Goal: Information Seeking & Learning: Learn about a topic

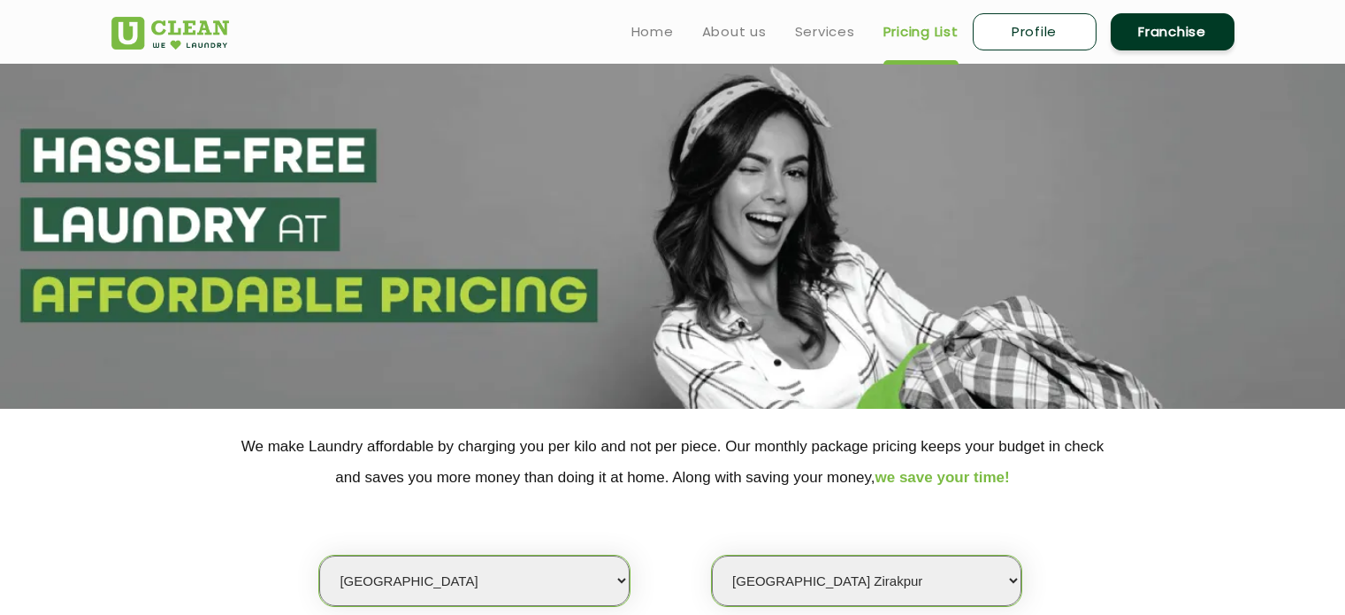
select select "35"
select select "604"
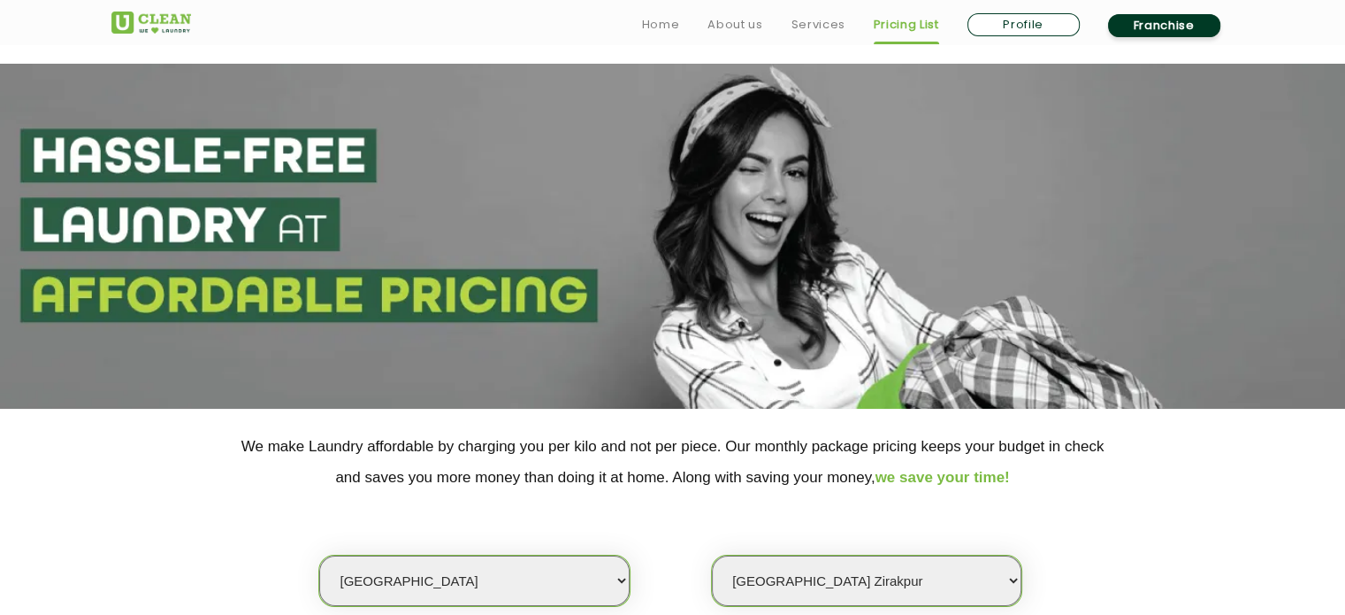
scroll to position [531, 0]
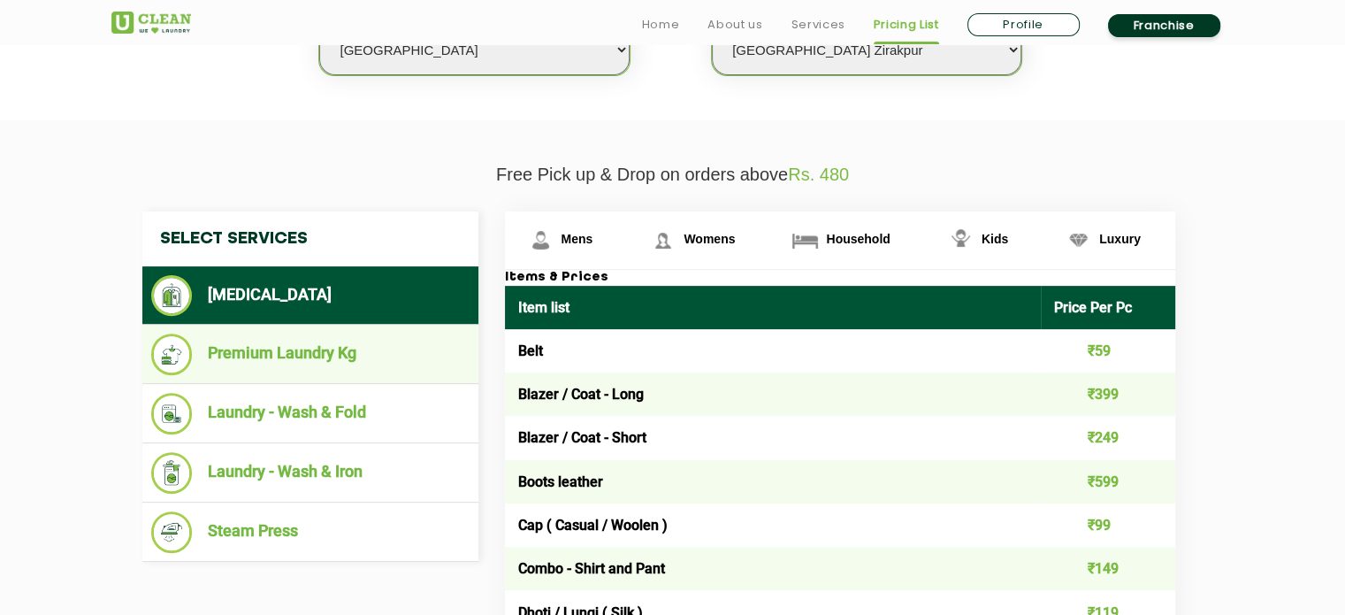
click at [307, 350] on li "Premium Laundry Kg" at bounding box center [310, 354] width 318 height 42
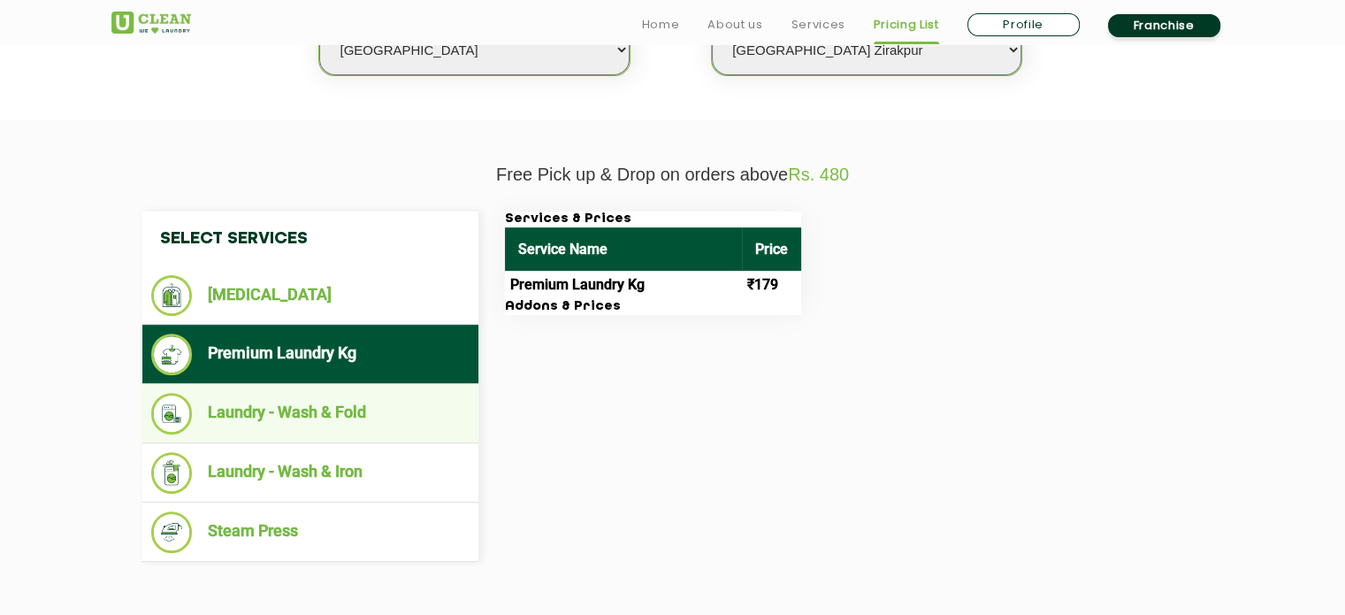
click at [303, 415] on li "Laundry - Wash & Fold" at bounding box center [310, 414] width 318 height 42
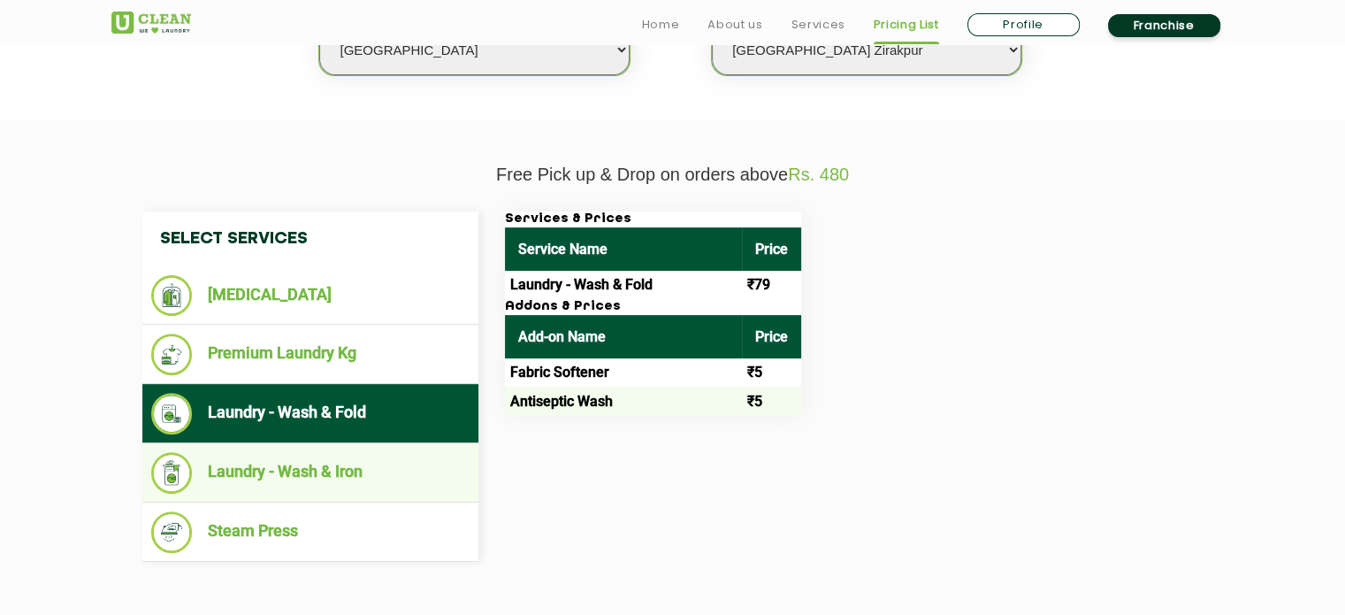
click at [335, 470] on li "Laundry - Wash & Iron" at bounding box center [310, 473] width 318 height 42
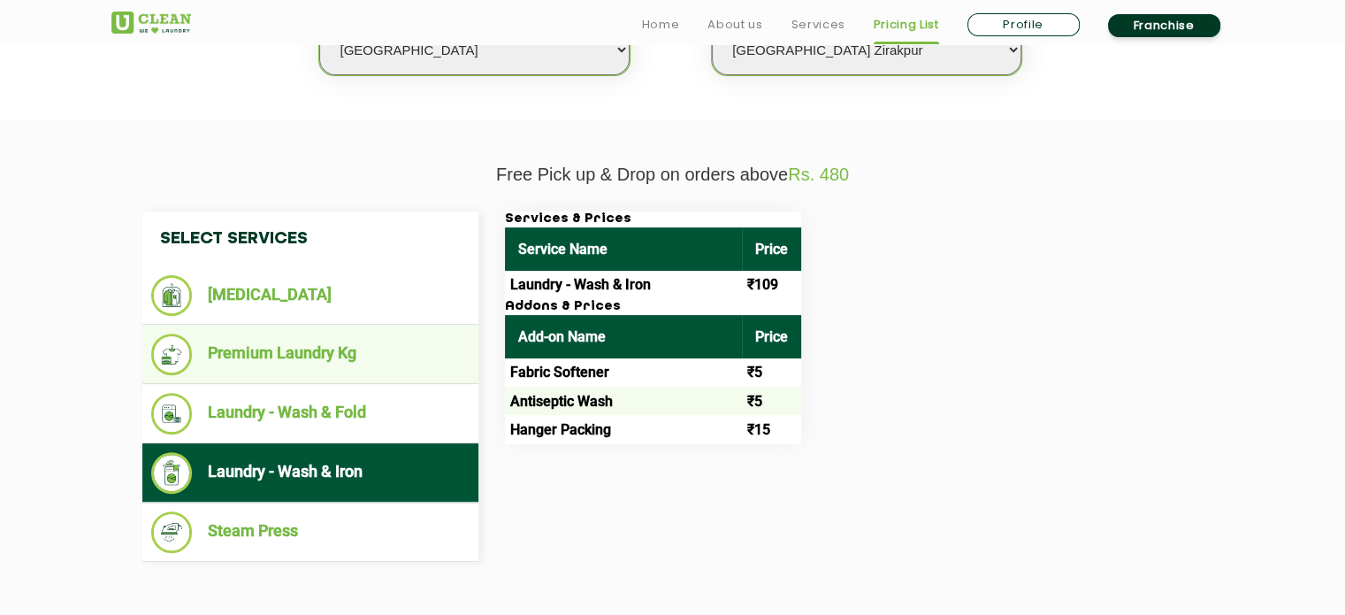
click at [287, 350] on li "Premium Laundry Kg" at bounding box center [310, 354] width 318 height 42
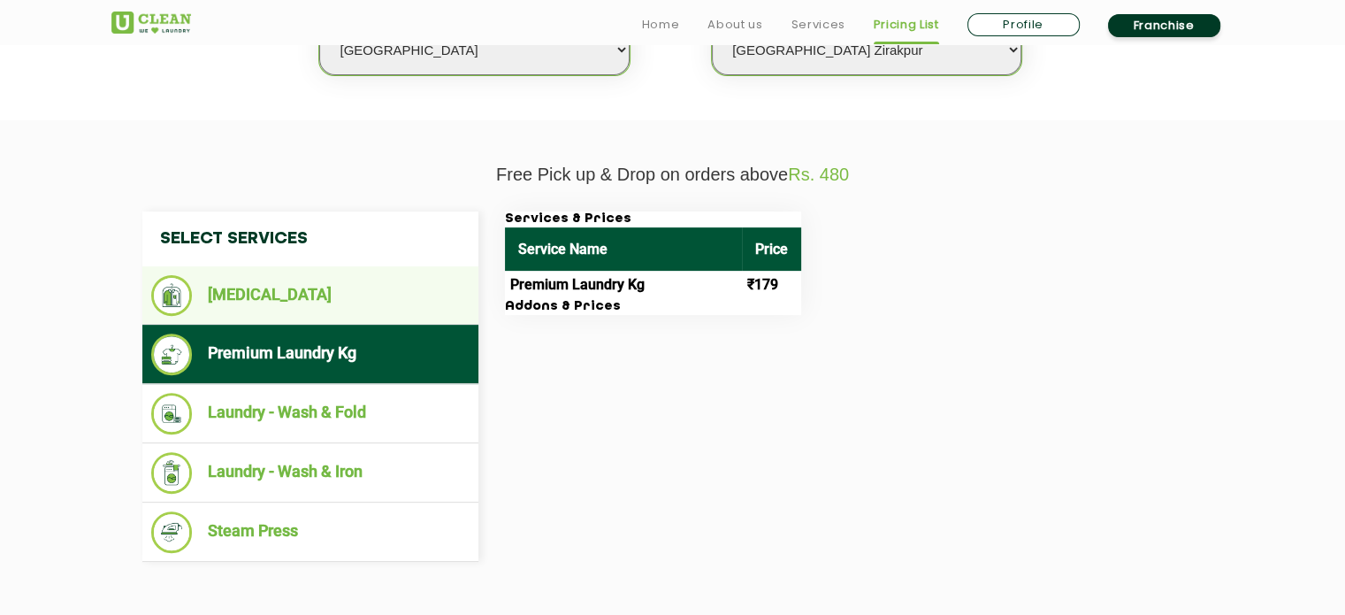
click at [236, 297] on li "[MEDICAL_DATA]" at bounding box center [310, 295] width 318 height 41
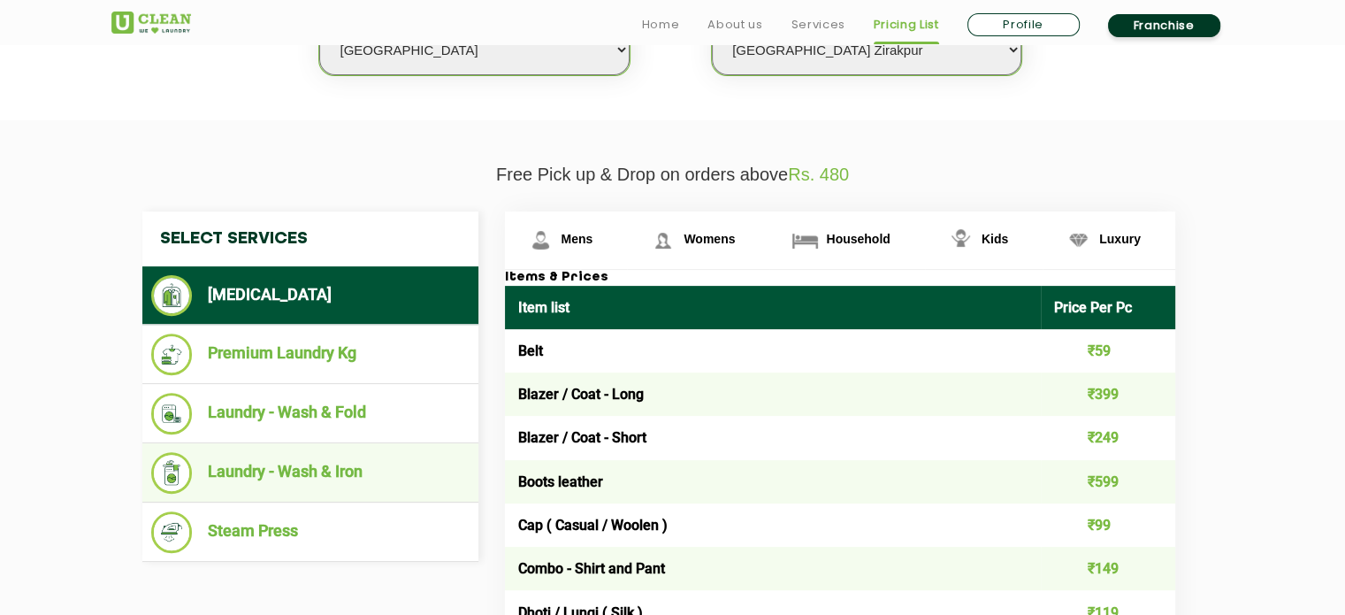
click at [264, 478] on li "Laundry - Wash & Iron" at bounding box center [310, 473] width 318 height 42
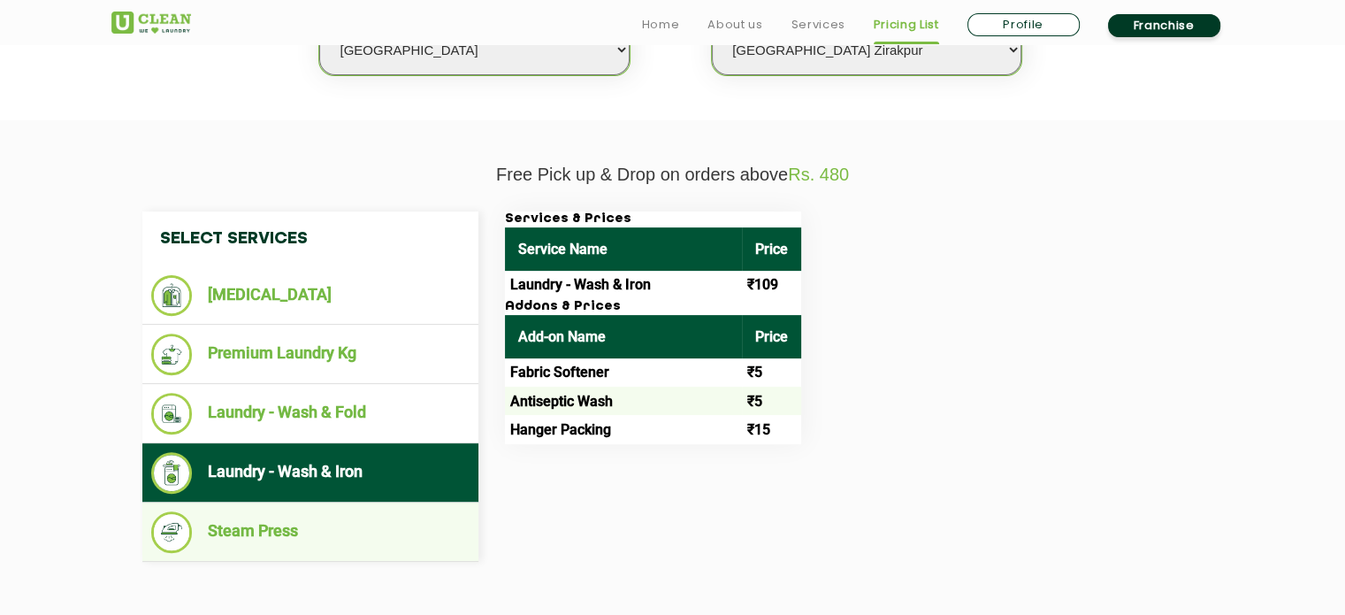
click at [251, 530] on li "Steam Press" at bounding box center [310, 532] width 318 height 42
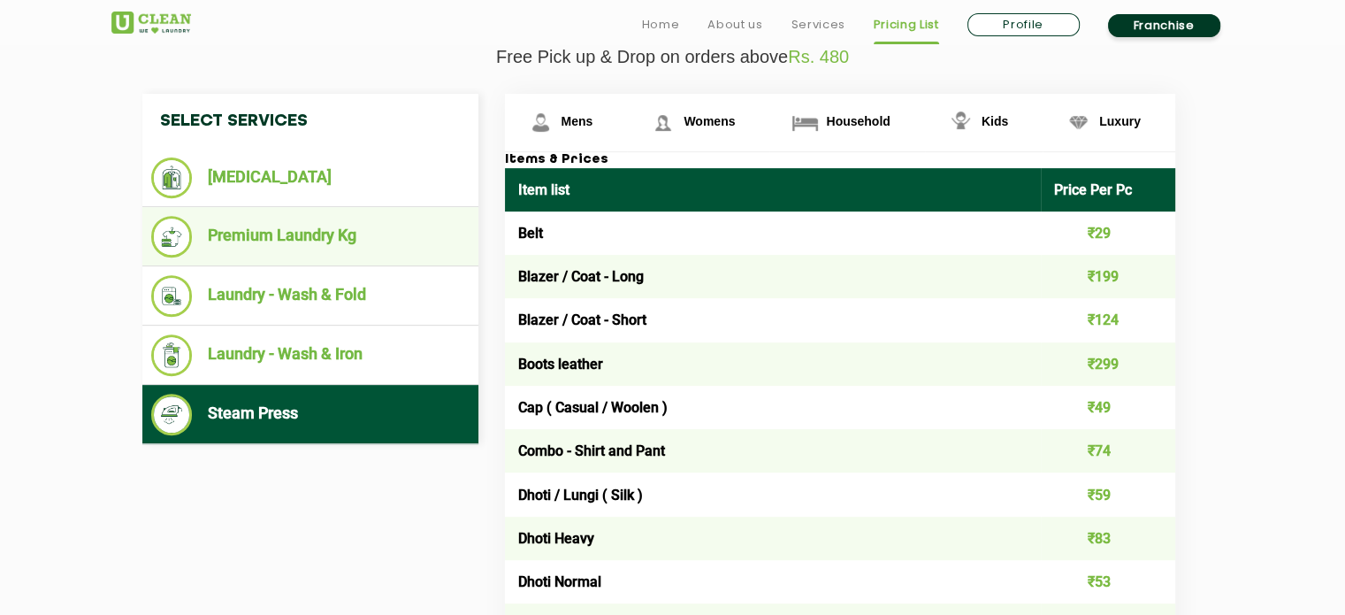
scroll to position [651, 0]
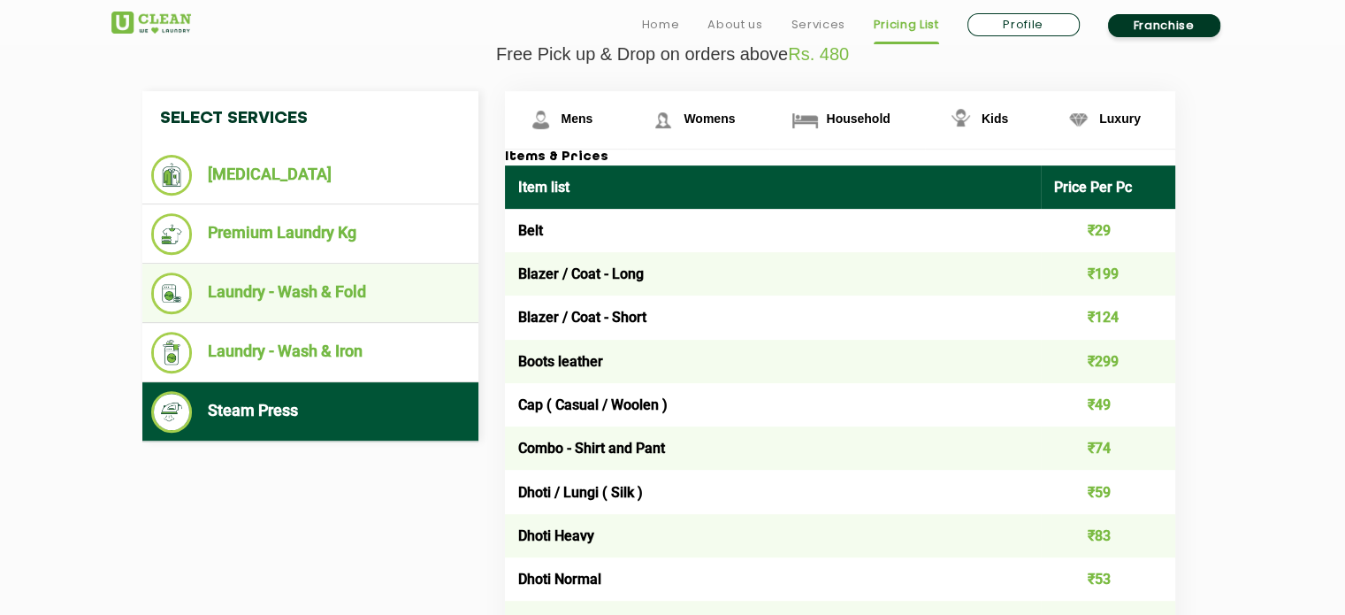
click at [324, 288] on li "Laundry - Wash & Fold" at bounding box center [310, 293] width 318 height 42
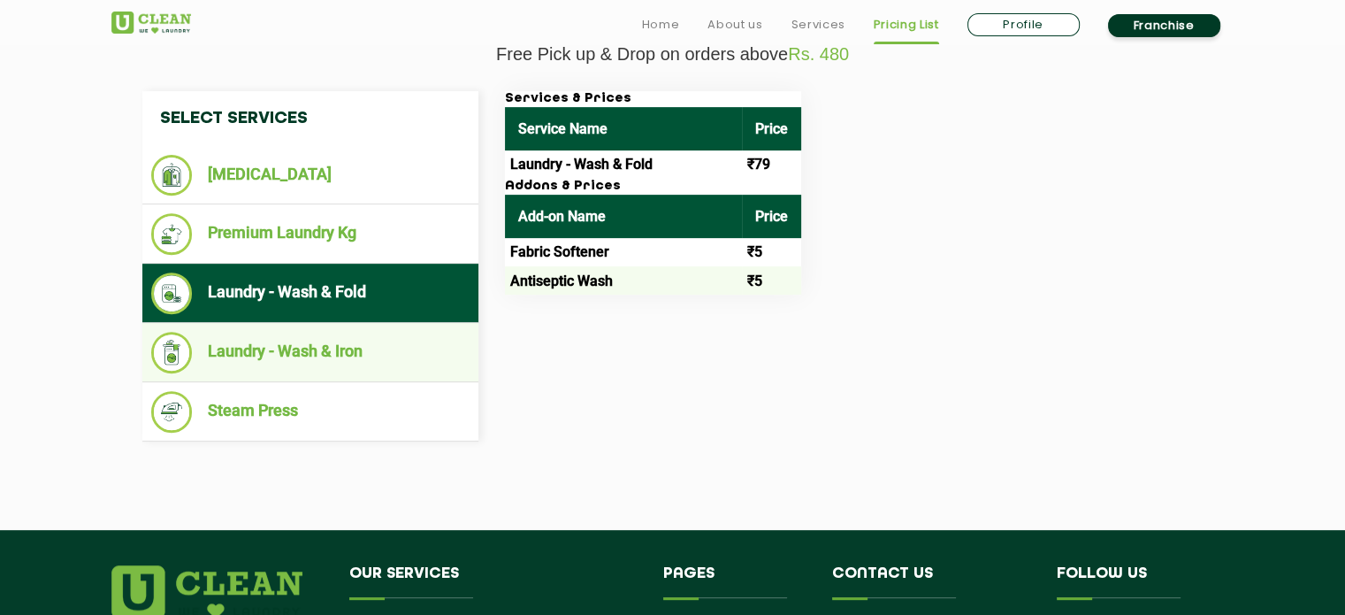
click at [339, 361] on li "Laundry - Wash & Iron" at bounding box center [310, 353] width 318 height 42
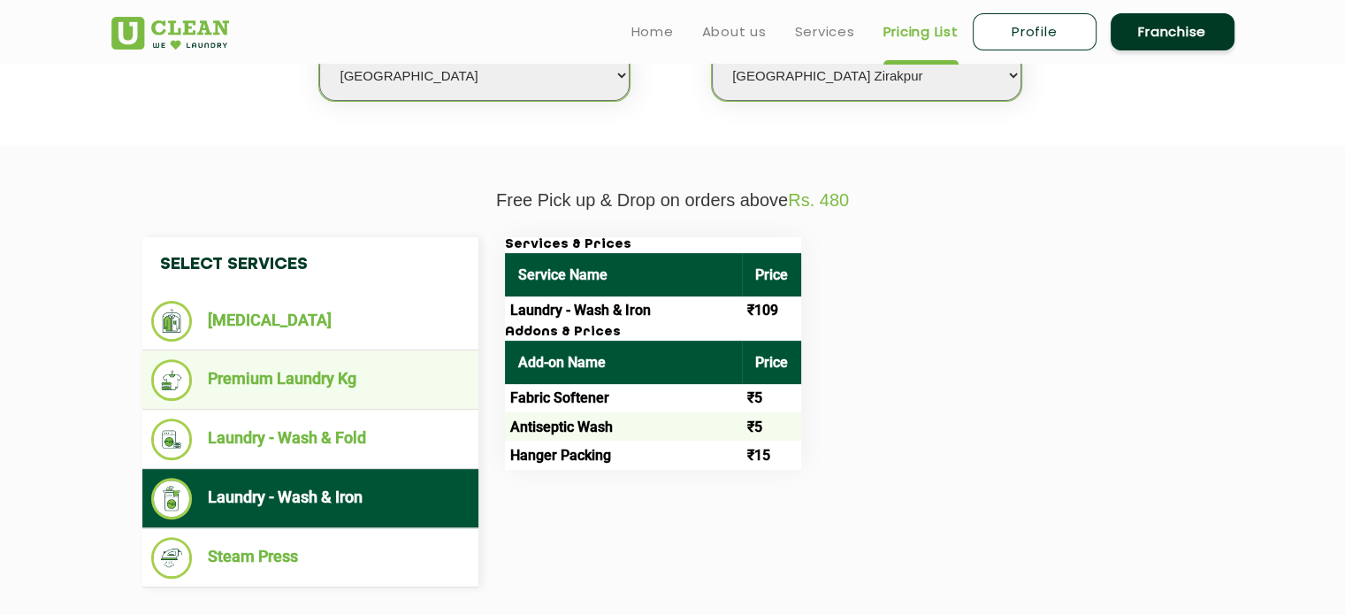
scroll to position [386, 0]
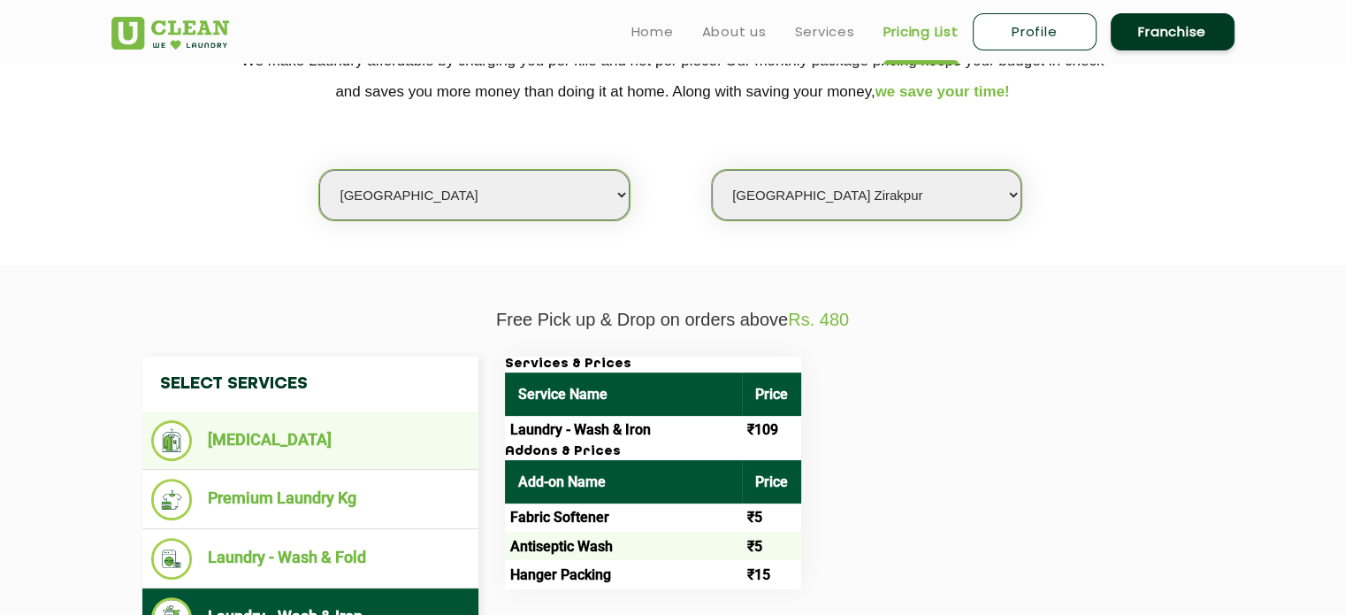
click at [279, 446] on li "[MEDICAL_DATA]" at bounding box center [310, 440] width 318 height 41
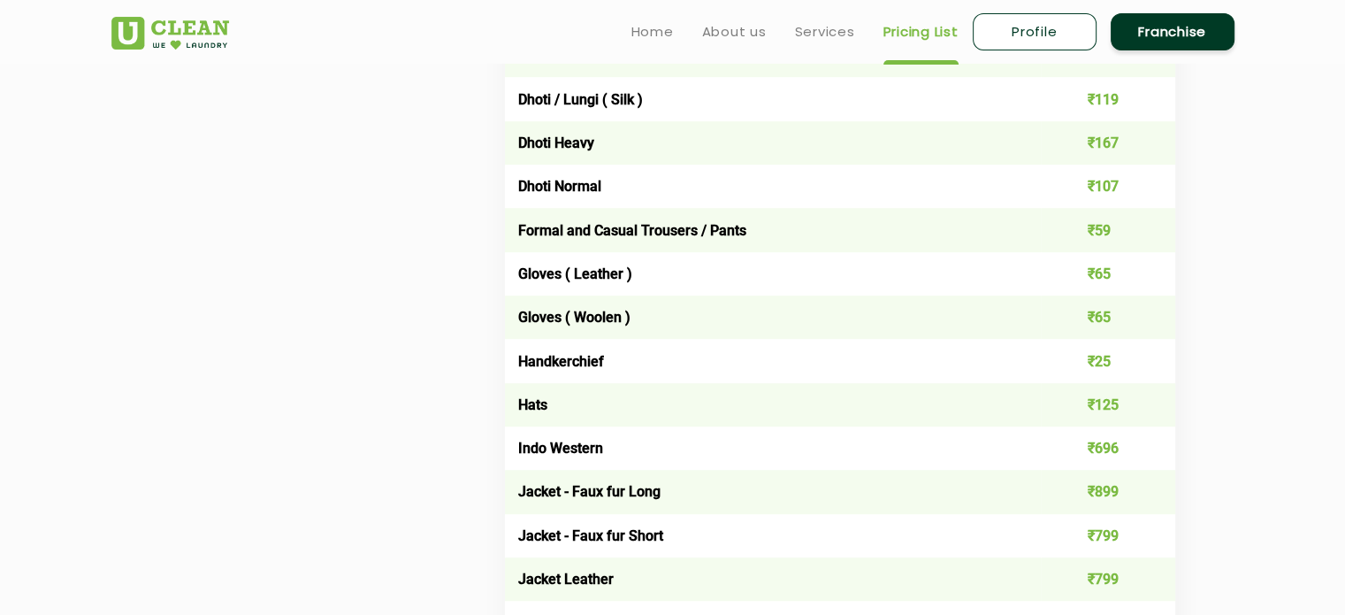
scroll to position [634, 0]
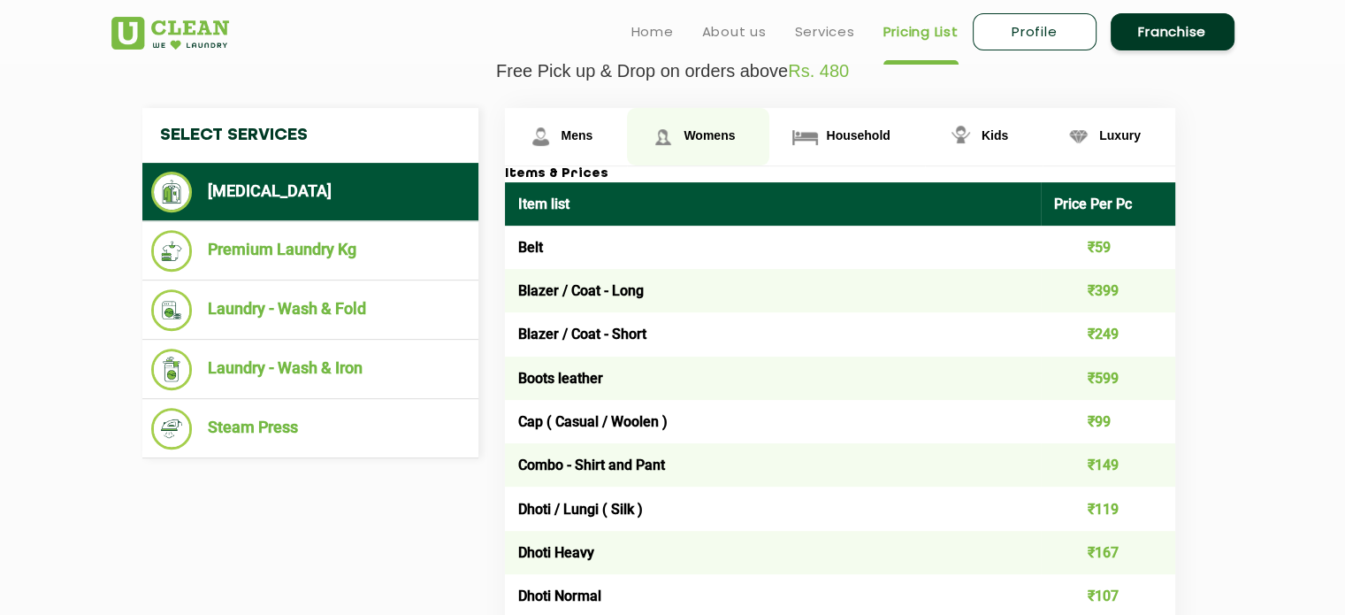
click at [718, 138] on span "Womens" at bounding box center [709, 135] width 51 height 14
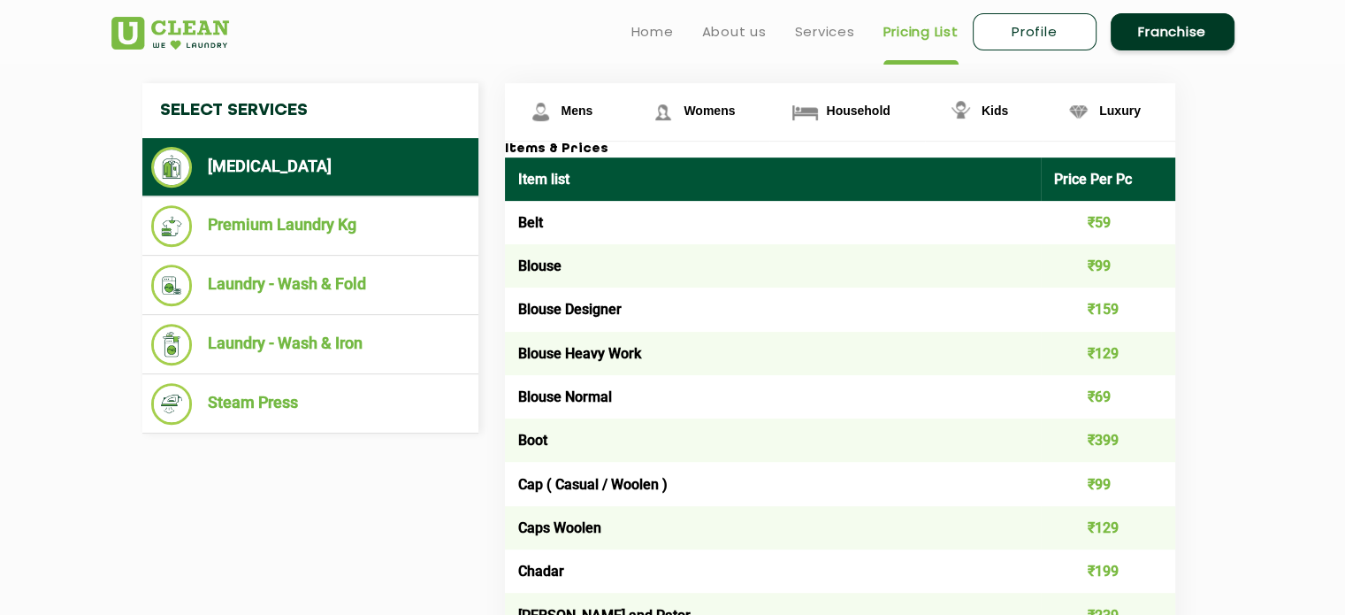
scroll to position [457, 0]
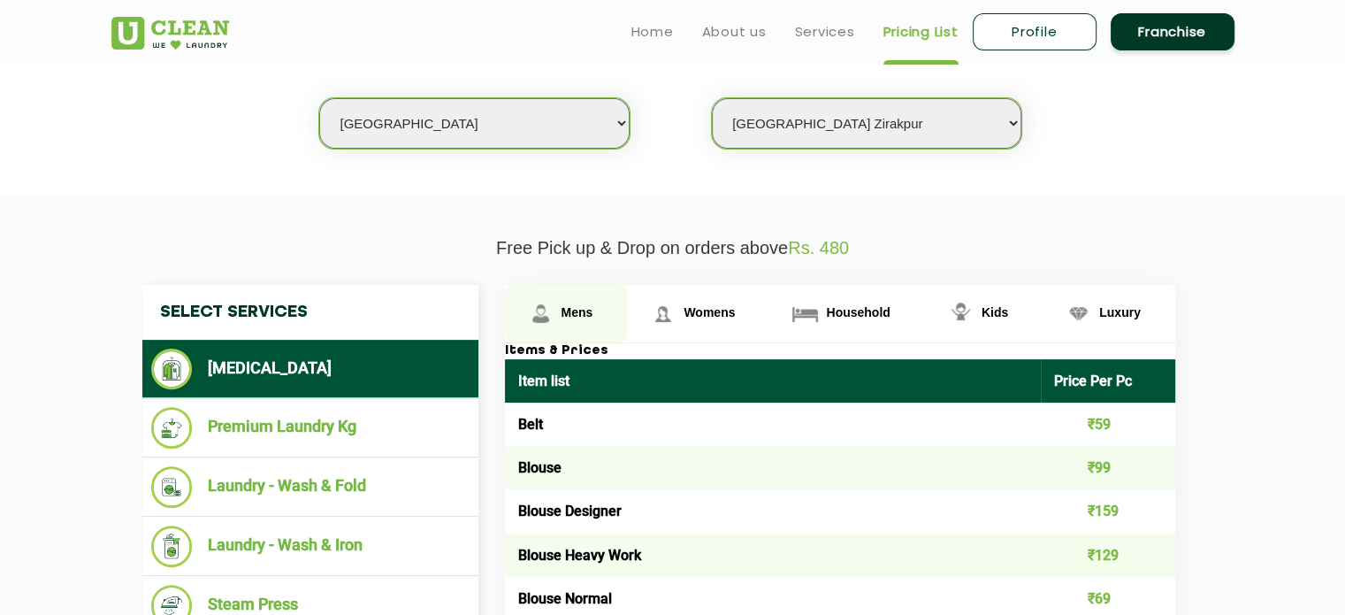
click at [589, 310] on span "Mens" at bounding box center [578, 312] width 32 height 14
click at [572, 314] on span "Mens" at bounding box center [578, 312] width 32 height 14
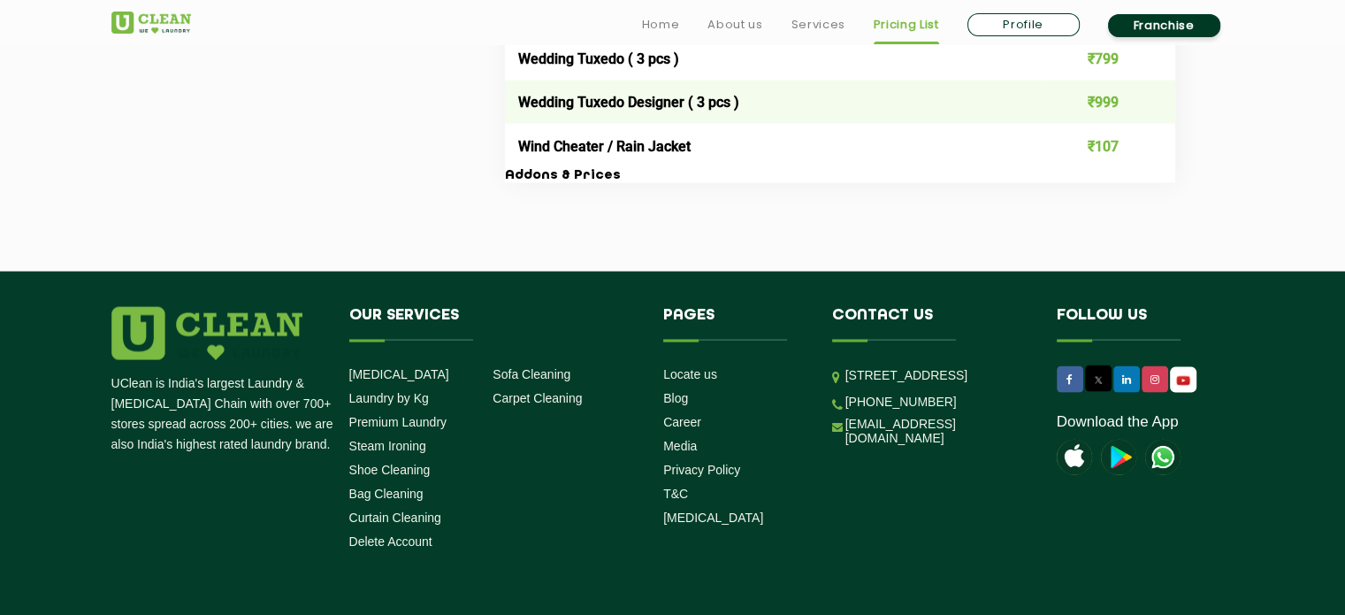
scroll to position [3800, 0]
